Goal: Information Seeking & Learning: Find specific fact

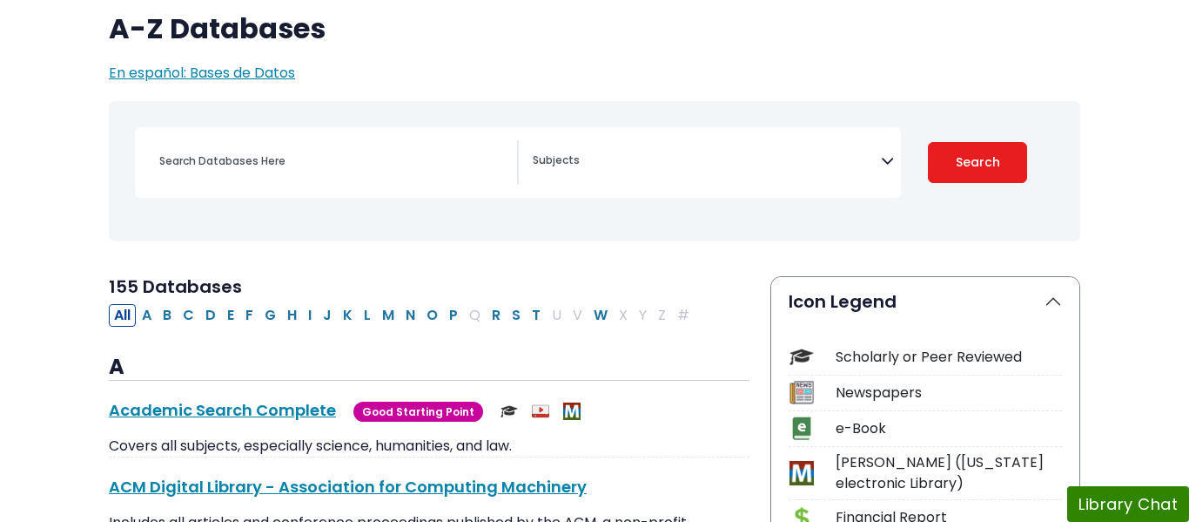
scroll to position [155, 0]
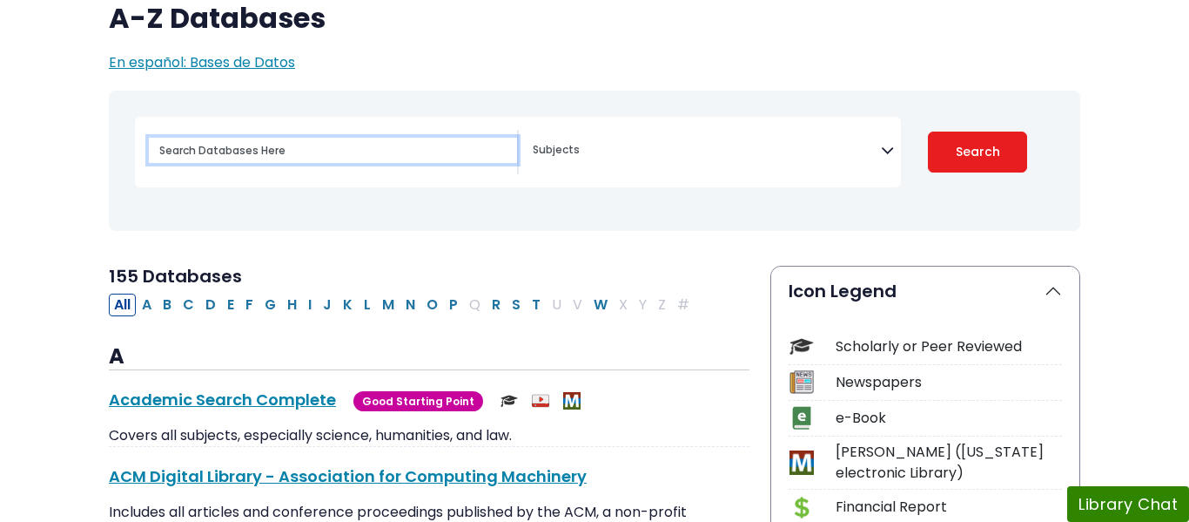
click at [401, 158] on input "Search database by title or keyword" at bounding box center [333, 150] width 368 height 25
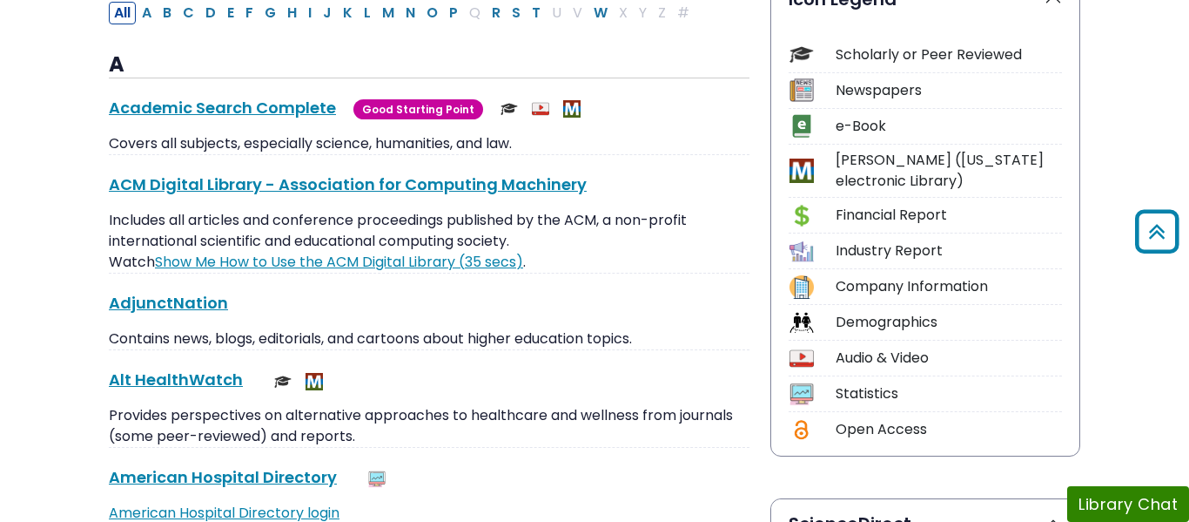
scroll to position [448, 0]
click at [872, 320] on div "Demographics" at bounding box center [949, 321] width 226 height 21
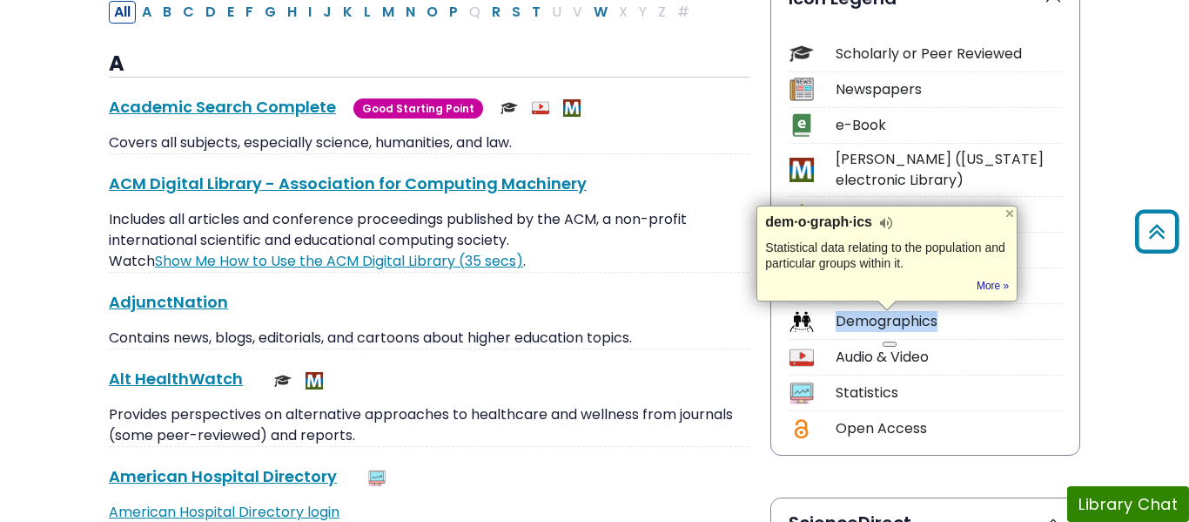
click at [859, 327] on div "Demographics" at bounding box center [949, 321] width 226 height 21
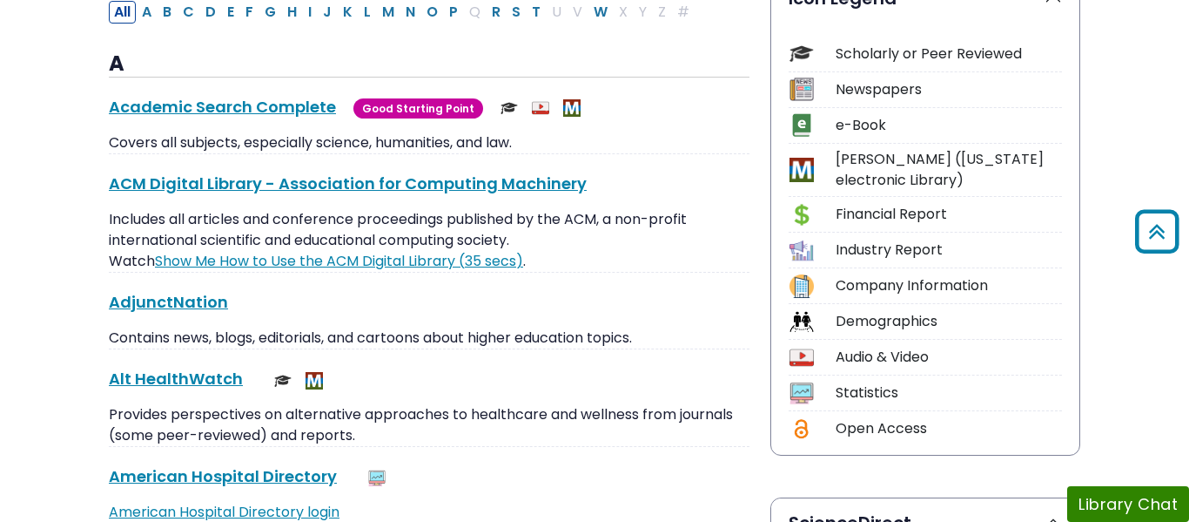
click at [811, 322] on img at bounding box center [802, 322] width 24 height 24
click at [797, 320] on img at bounding box center [802, 322] width 24 height 24
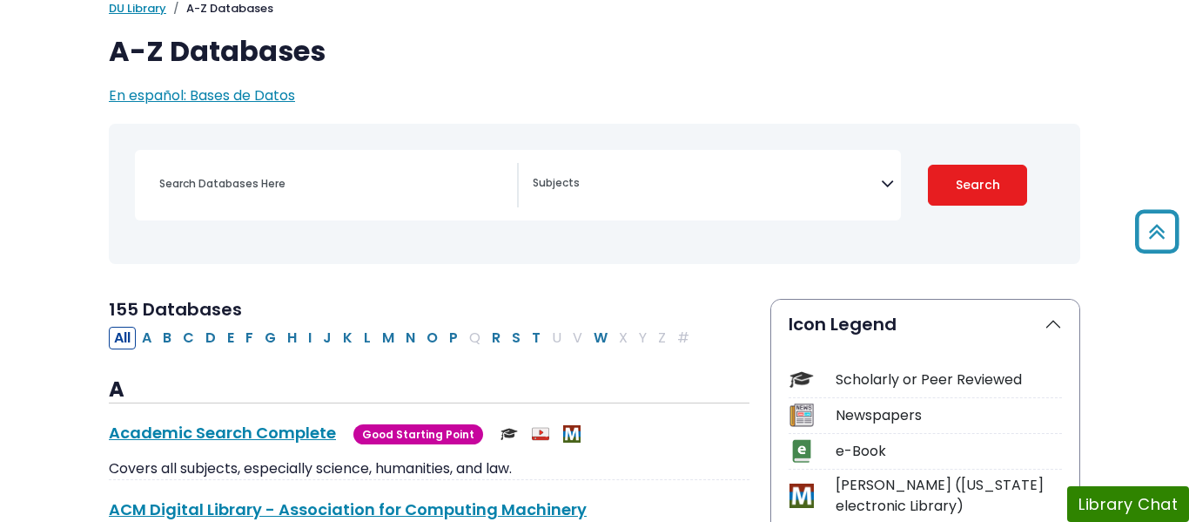
scroll to position [60, 0]
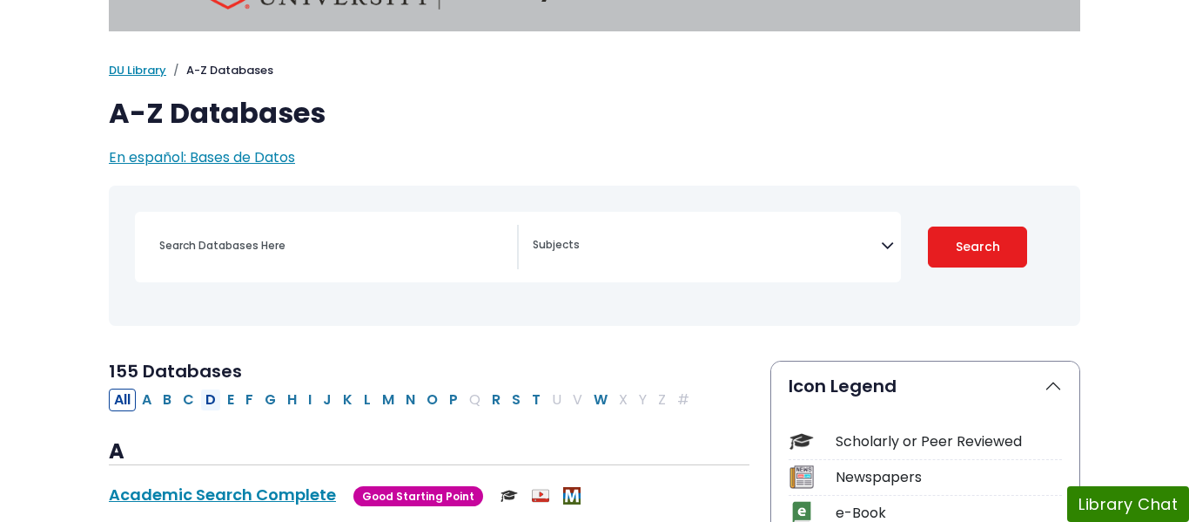
click at [212, 401] on button "D" at bounding box center [210, 399] width 21 height 23
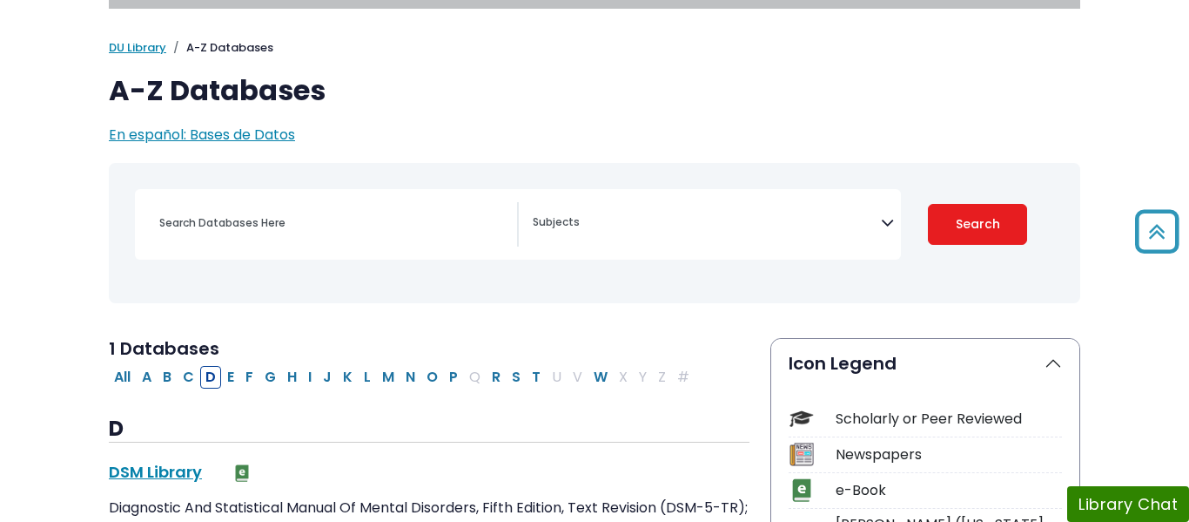
scroll to position [36, 0]
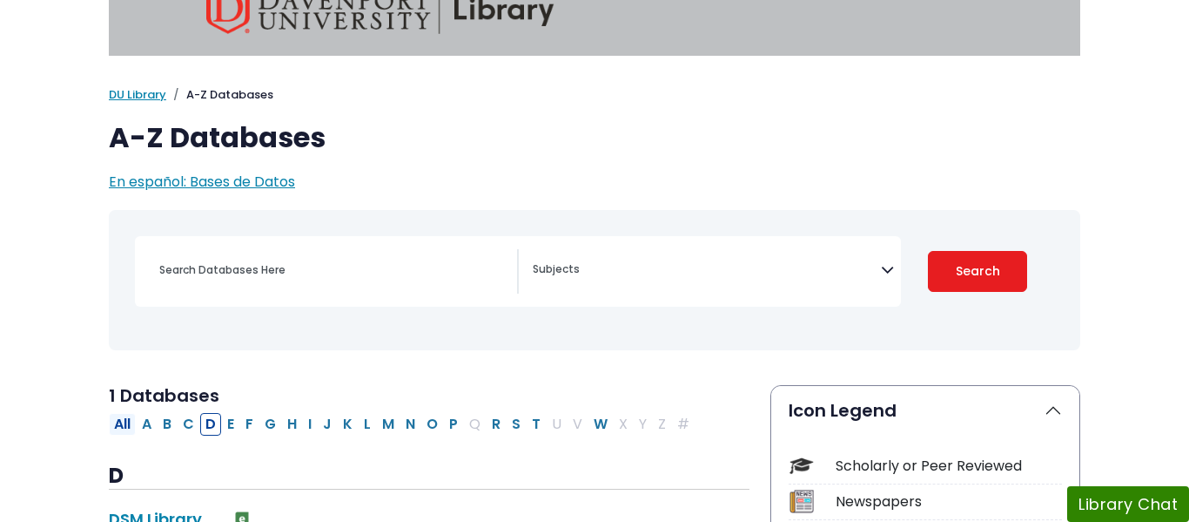
click at [130, 425] on button "All" at bounding box center [122, 424] width 27 height 23
select select "Database Subject Filter"
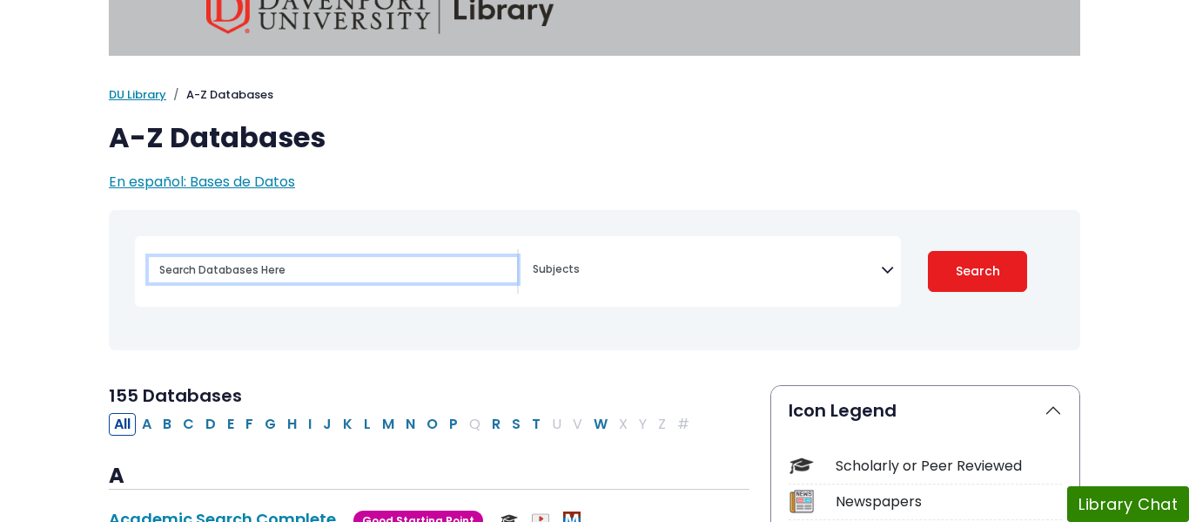
click at [279, 266] on input "Search database by title or keyword" at bounding box center [333, 269] width 368 height 25
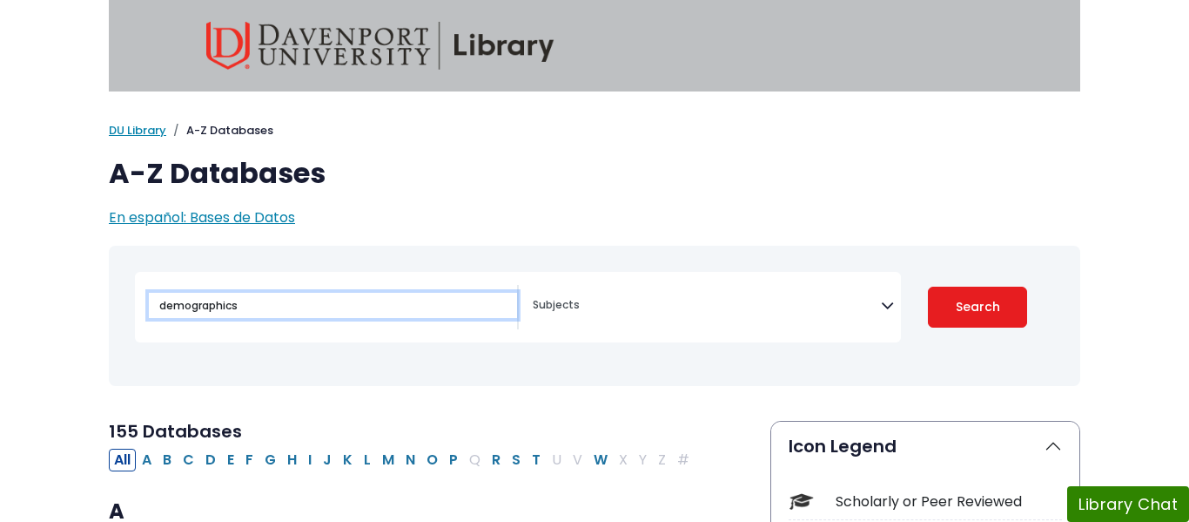
type input "demographics"
click at [928, 286] on button "Search" at bounding box center [977, 306] width 99 height 41
select select "Database Subject Filter"
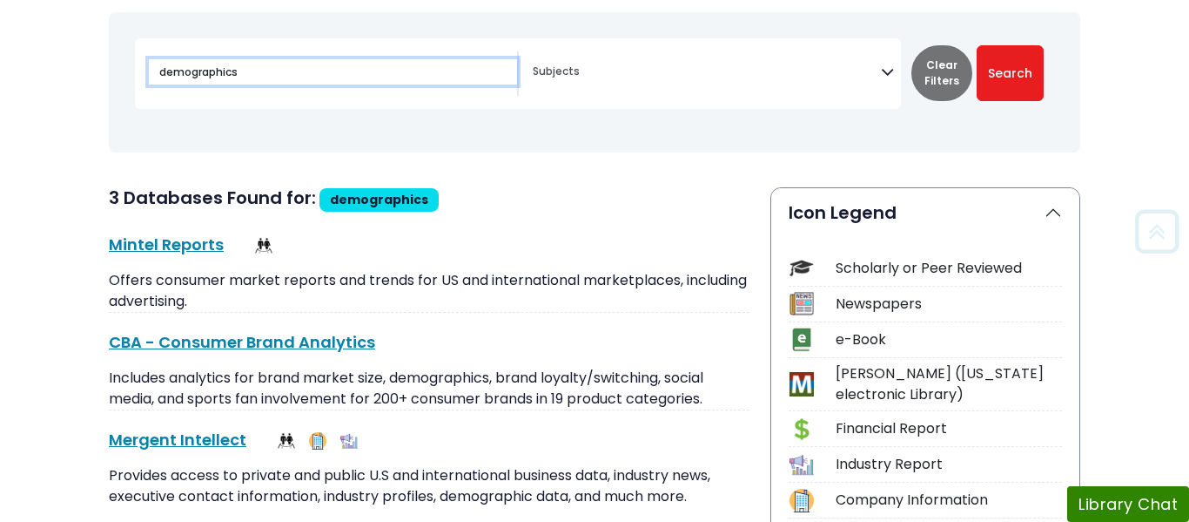
scroll to position [306, 0]
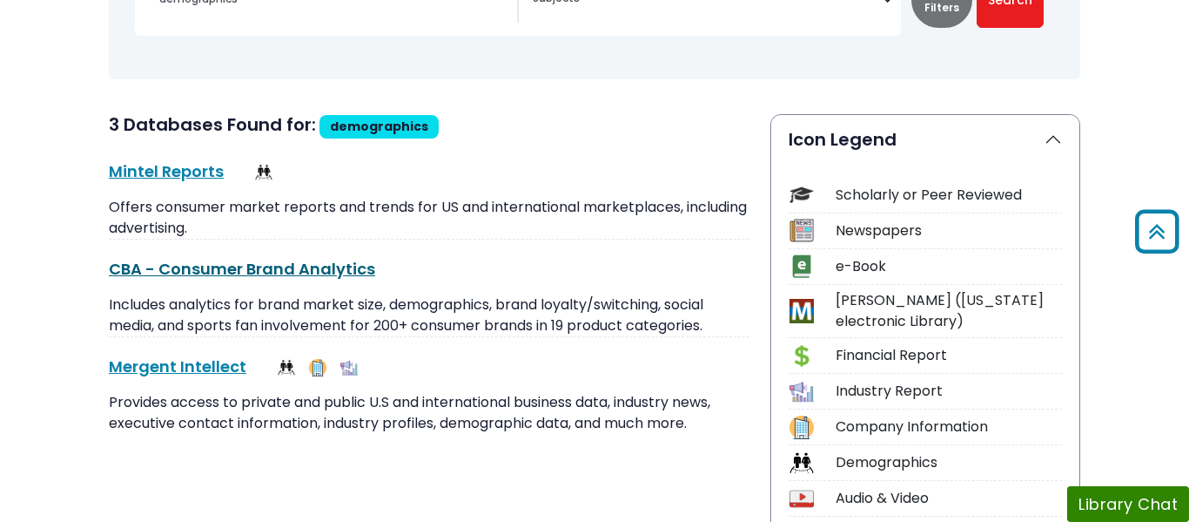
click at [282, 270] on link "CBA - Consumer Brand Analytics This link opens in a new window" at bounding box center [242, 269] width 266 height 22
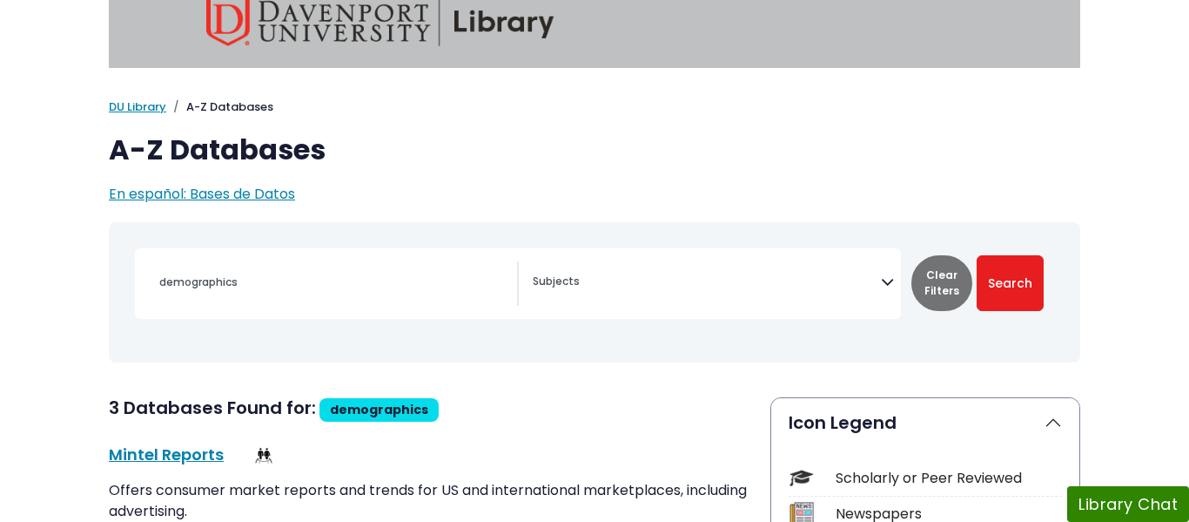
scroll to position [0, 0]
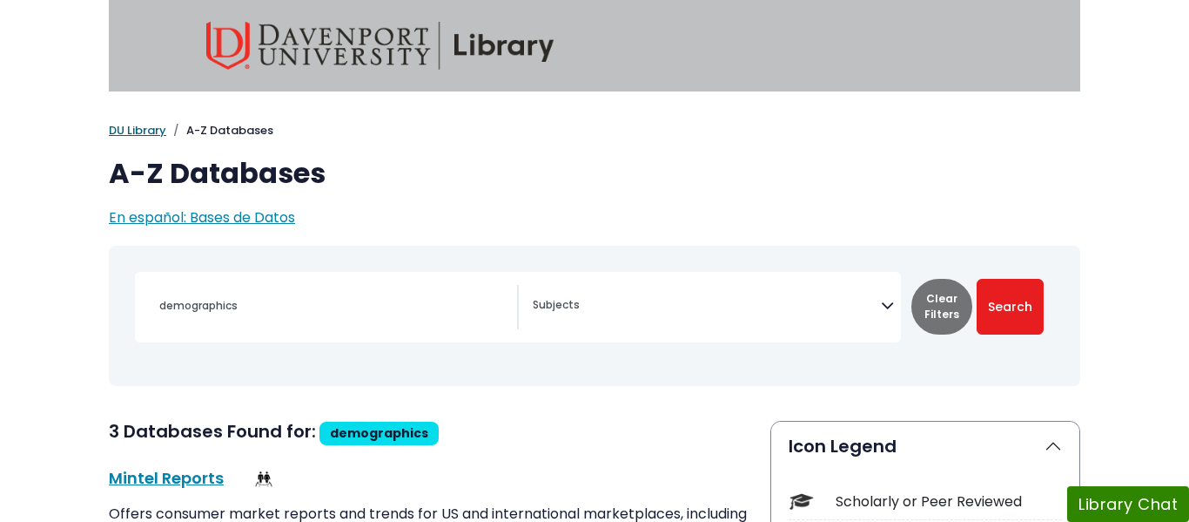
click at [121, 131] on link "DU Library" at bounding box center [137, 130] width 57 height 17
